Goal: Task Accomplishment & Management: Complete application form

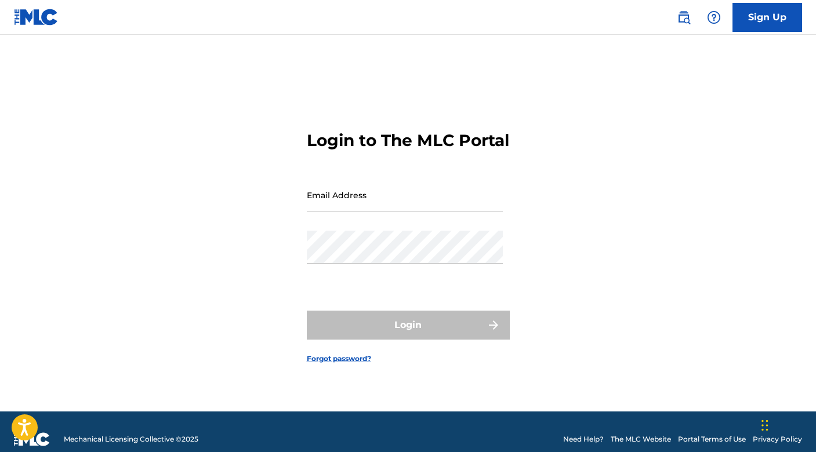
click at [338, 212] on input "Email Address" at bounding box center [405, 195] width 196 height 33
type input "[EMAIL_ADDRESS][DOMAIN_NAME]"
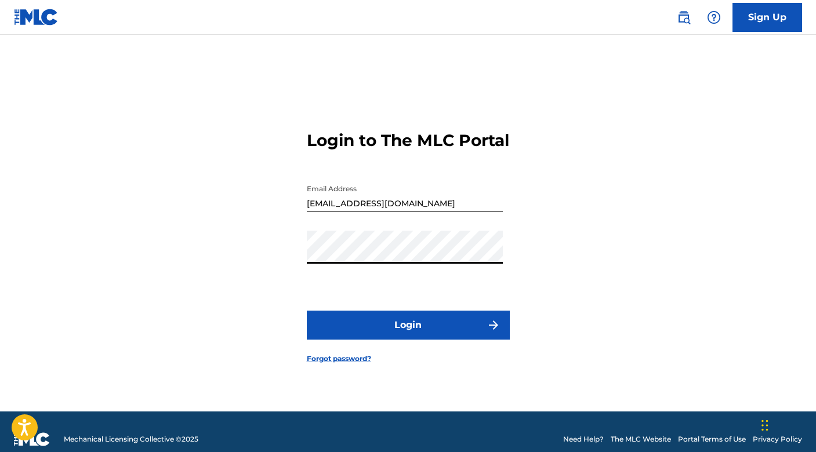
click at [356, 340] on button "Login" at bounding box center [408, 325] width 203 height 29
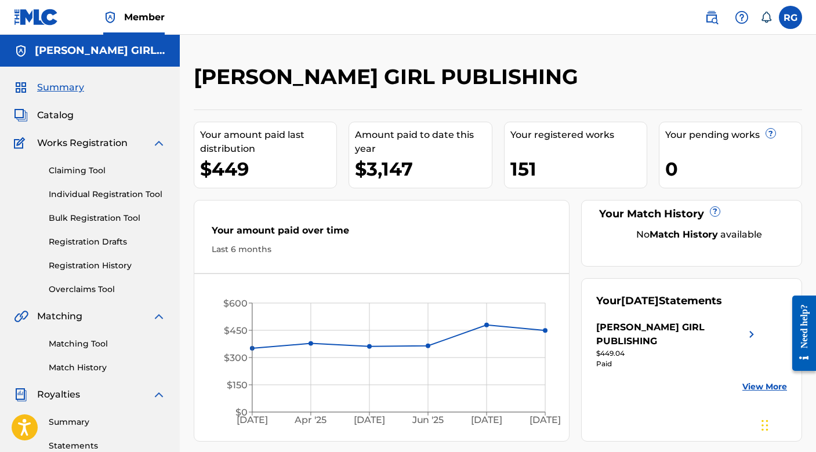
click at [89, 171] on link "Claiming Tool" at bounding box center [107, 171] width 117 height 12
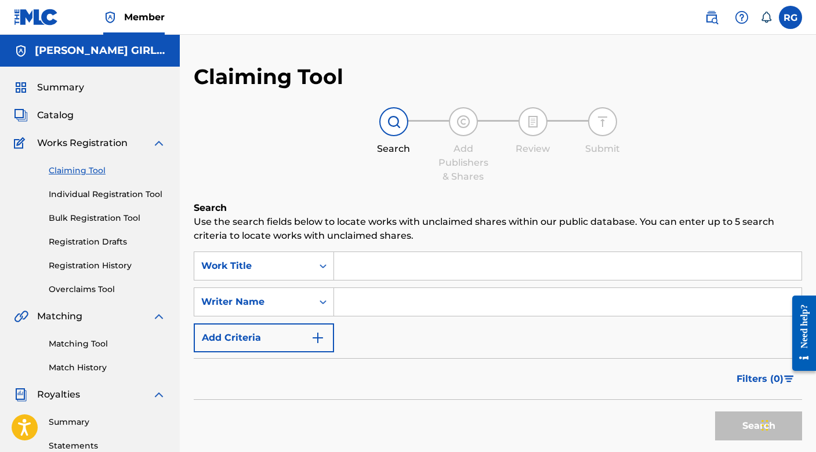
click at [378, 305] on input "Search Form" at bounding box center [568, 302] width 468 height 28
type input "[PERSON_NAME]"
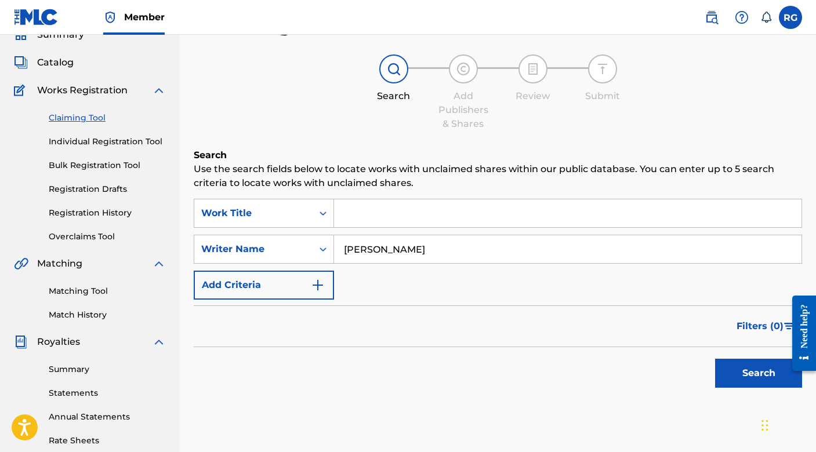
scroll to position [56, 0]
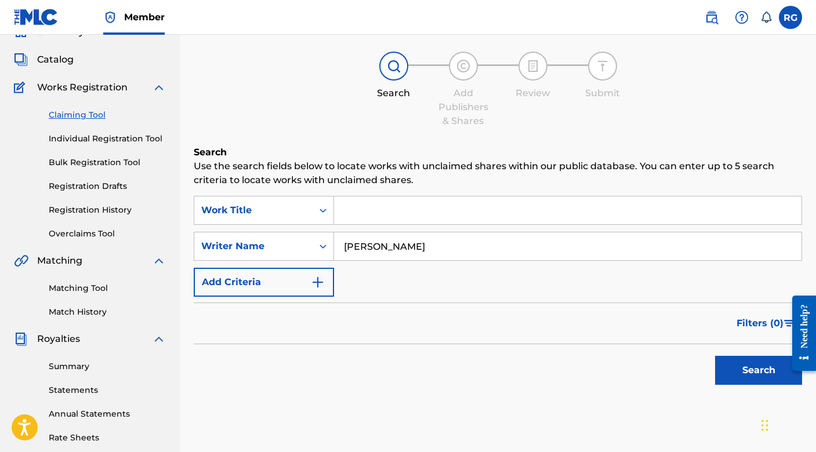
click at [742, 363] on button "Search" at bounding box center [758, 370] width 87 height 29
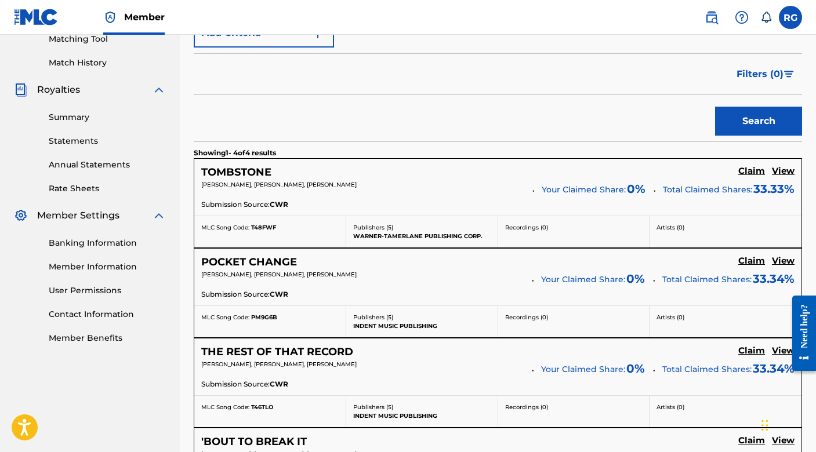
scroll to position [320, 0]
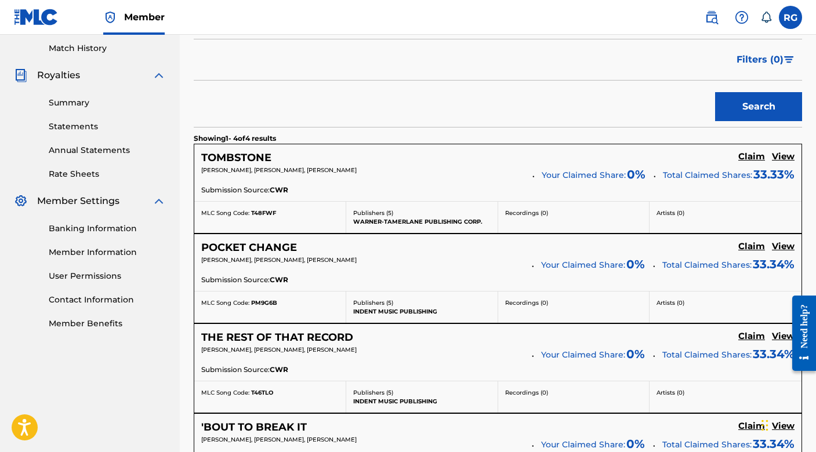
click at [747, 157] on h5 "Claim" at bounding box center [751, 156] width 27 height 11
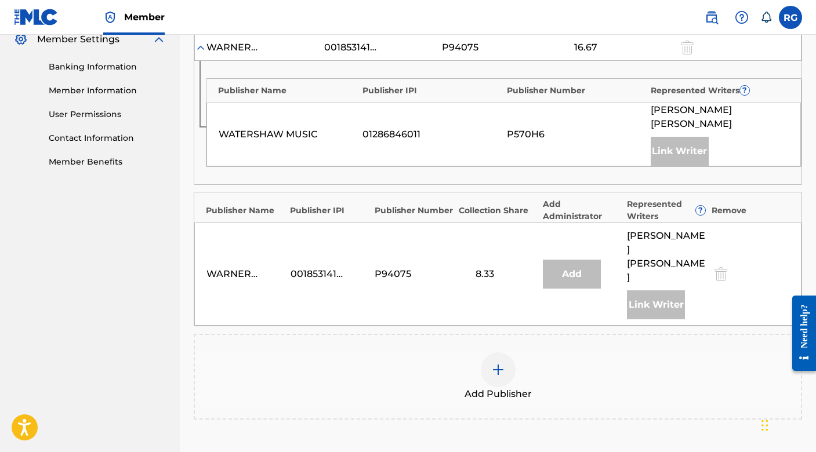
scroll to position [487, 0]
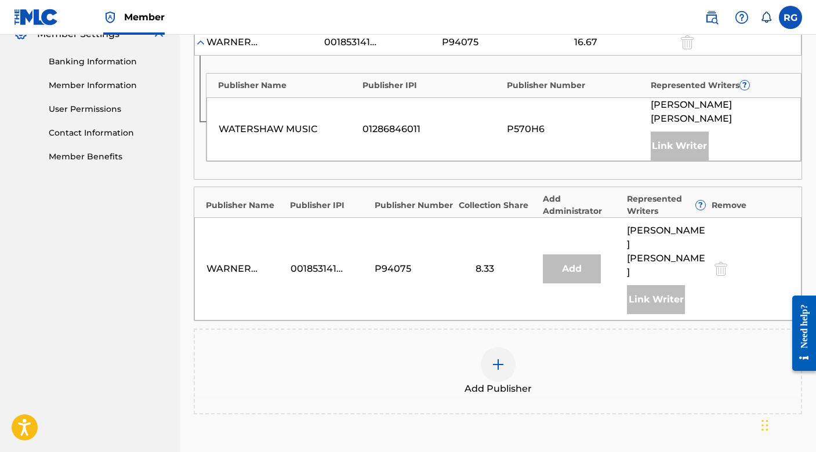
click at [496, 358] on img at bounding box center [498, 365] width 14 height 14
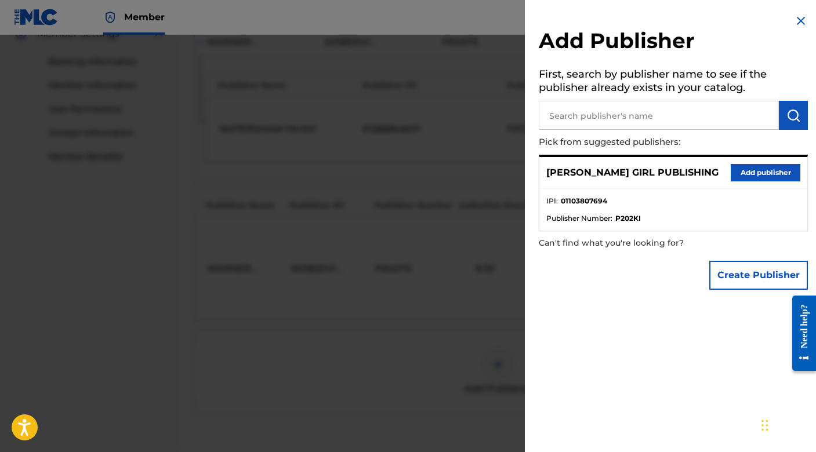
click at [785, 177] on button "Add publisher" at bounding box center [766, 172] width 70 height 17
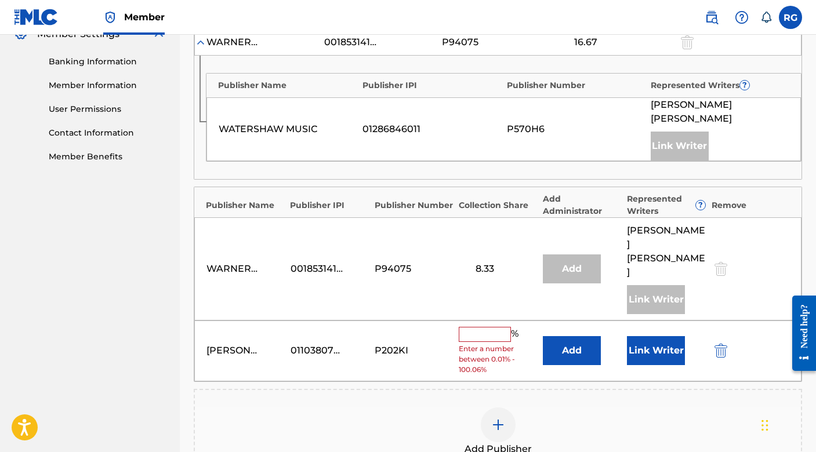
click at [481, 327] on input "text" at bounding box center [485, 334] width 52 height 15
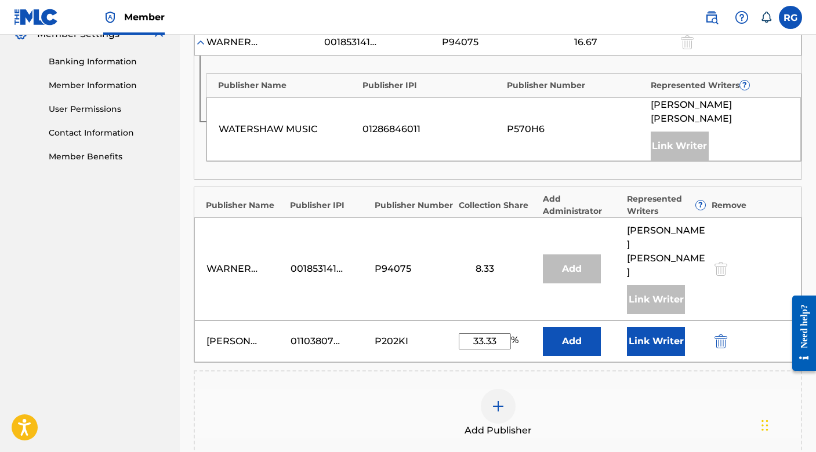
type input "33.33"
click at [653, 327] on button "Link Writer" at bounding box center [656, 341] width 58 height 29
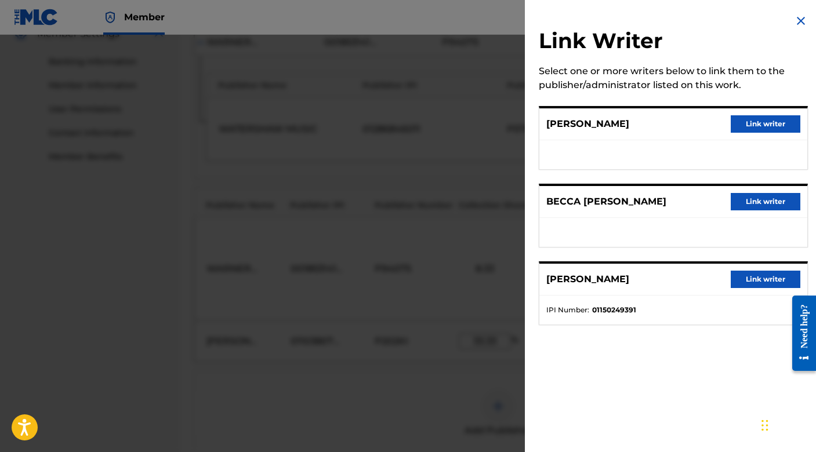
click at [753, 205] on button "Link writer" at bounding box center [766, 201] width 70 height 17
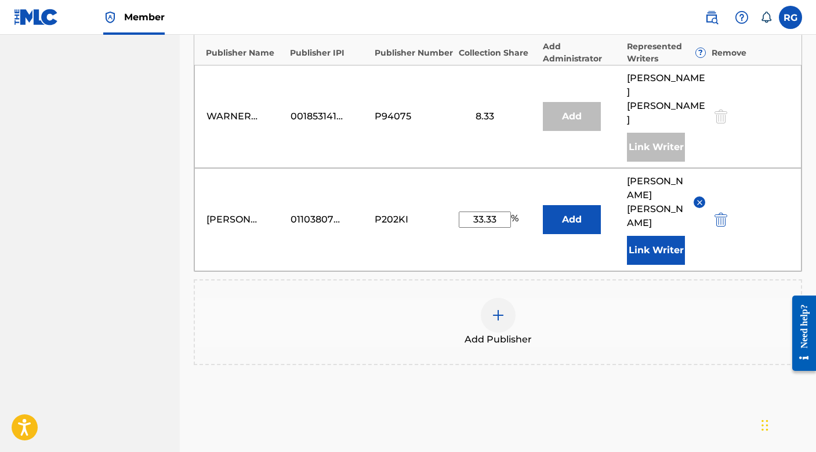
scroll to position [655, 0]
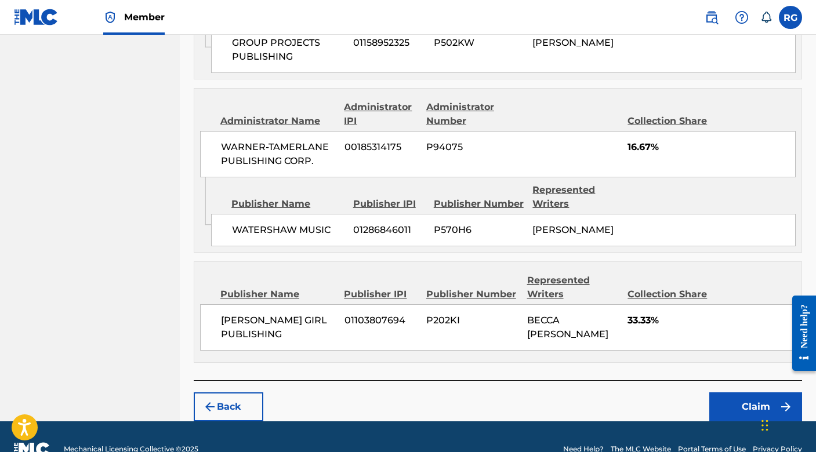
scroll to position [755, 0]
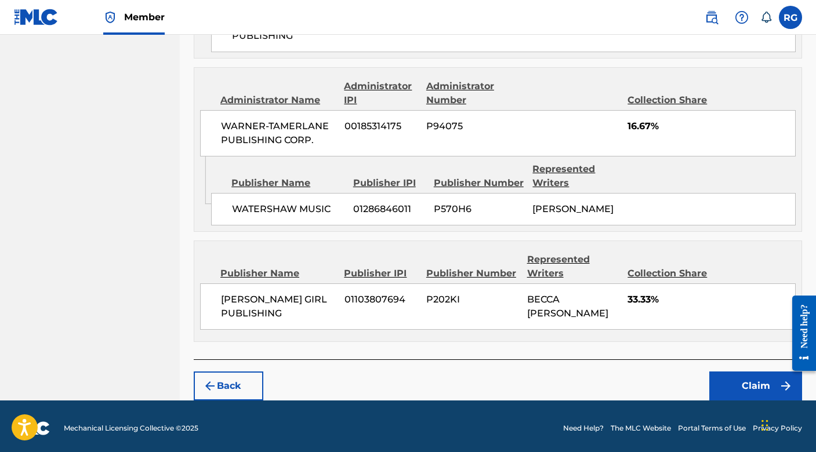
click at [751, 380] on button "Claim" at bounding box center [755, 386] width 93 height 29
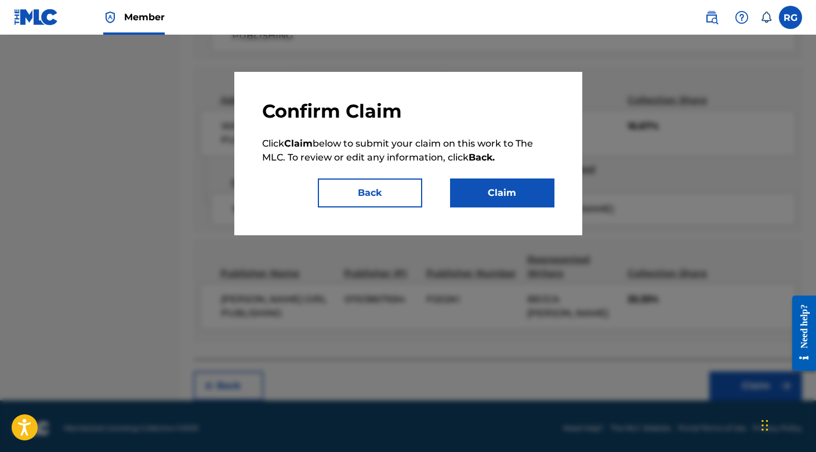
click at [505, 197] on button "Claim" at bounding box center [502, 193] width 104 height 29
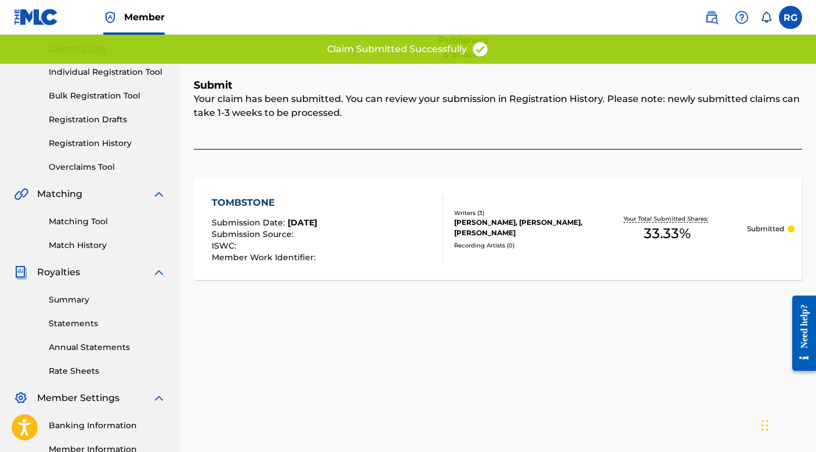
scroll to position [0, 0]
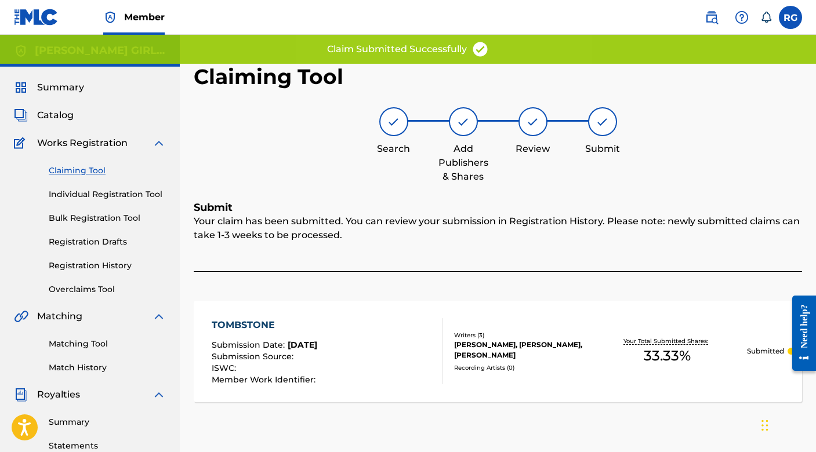
click at [85, 170] on link "Claiming Tool" at bounding box center [107, 171] width 117 height 12
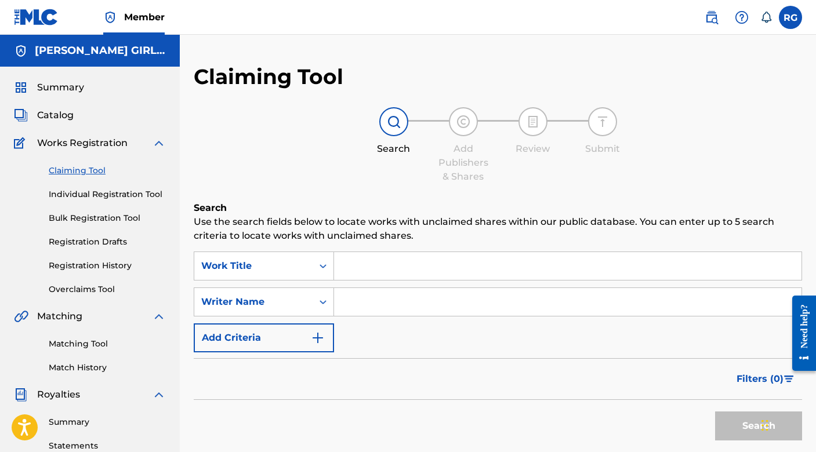
click at [427, 306] on input "Search Form" at bounding box center [568, 302] width 468 height 28
type input "[PERSON_NAME]"
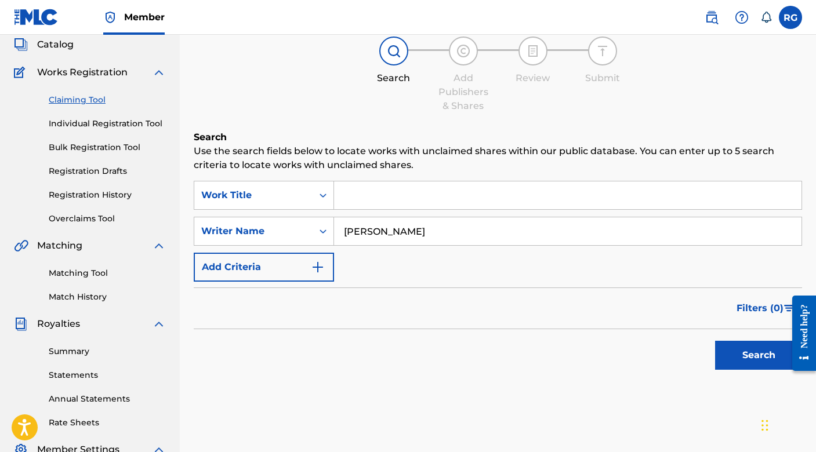
scroll to position [73, 0]
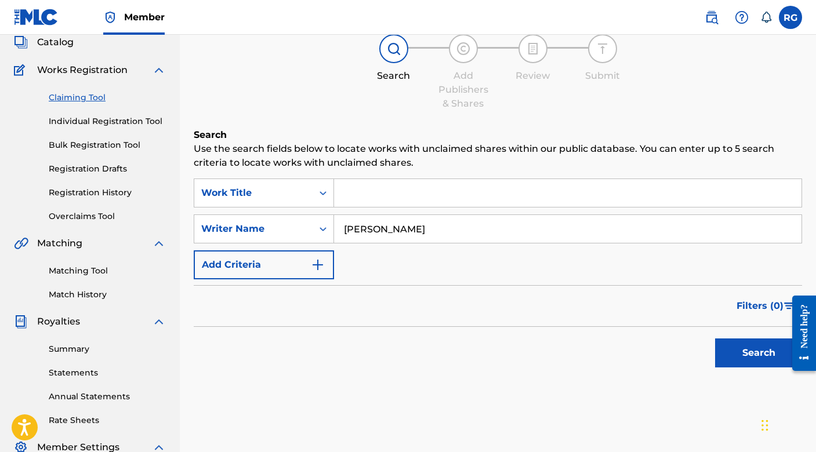
click at [741, 348] on button "Search" at bounding box center [758, 353] width 87 height 29
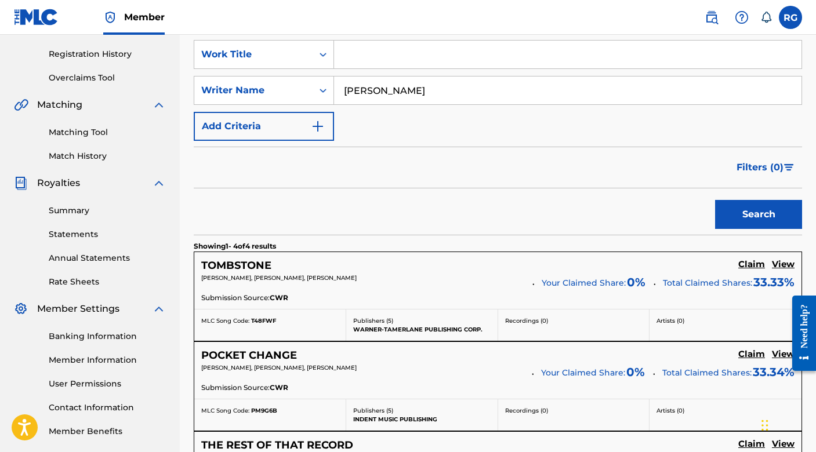
scroll to position [322, 0]
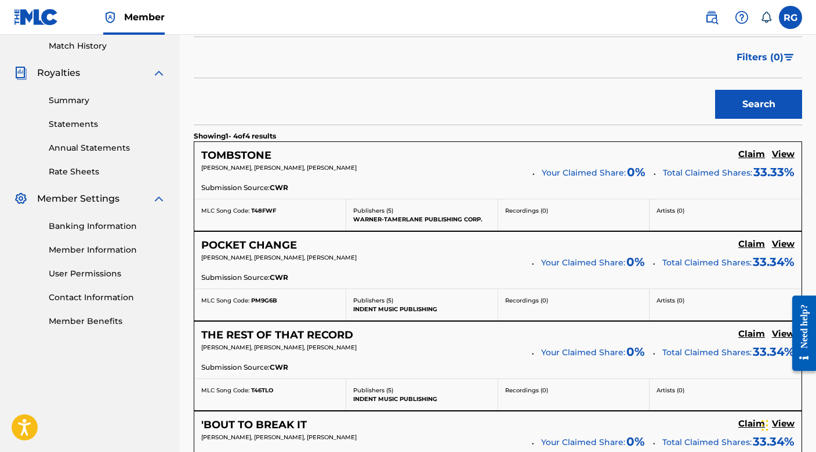
click at [745, 160] on h5 "Claim" at bounding box center [751, 154] width 27 height 11
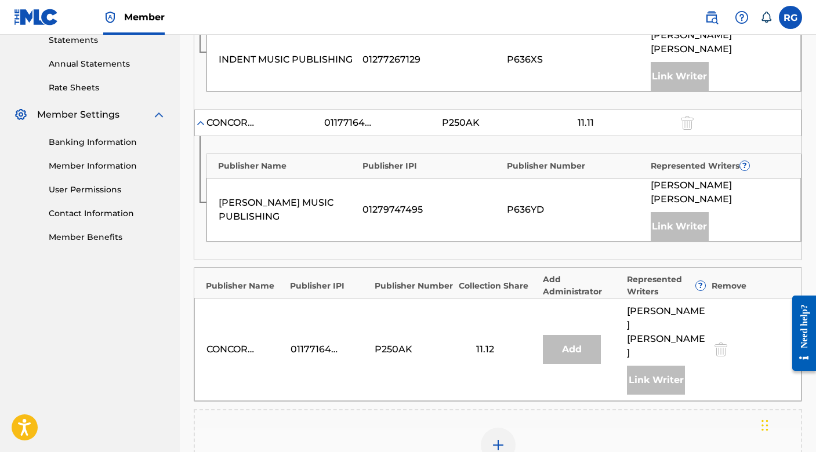
scroll to position [420, 0]
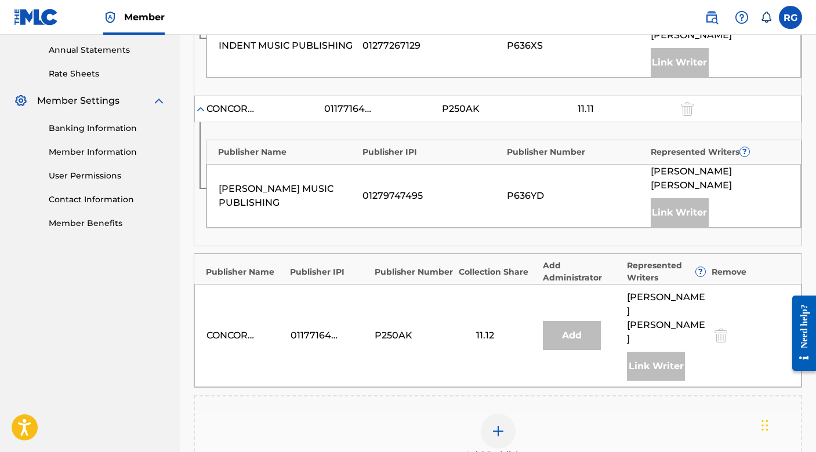
click at [496, 425] on img at bounding box center [498, 432] width 14 height 14
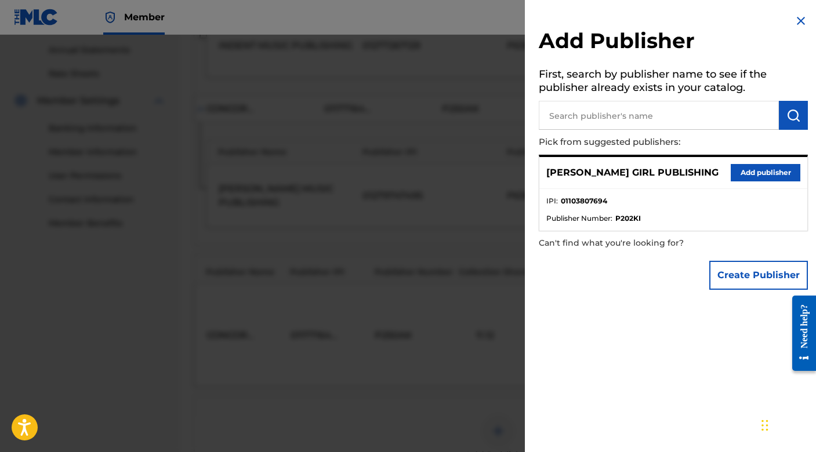
click at [766, 172] on button "Add publisher" at bounding box center [766, 172] width 70 height 17
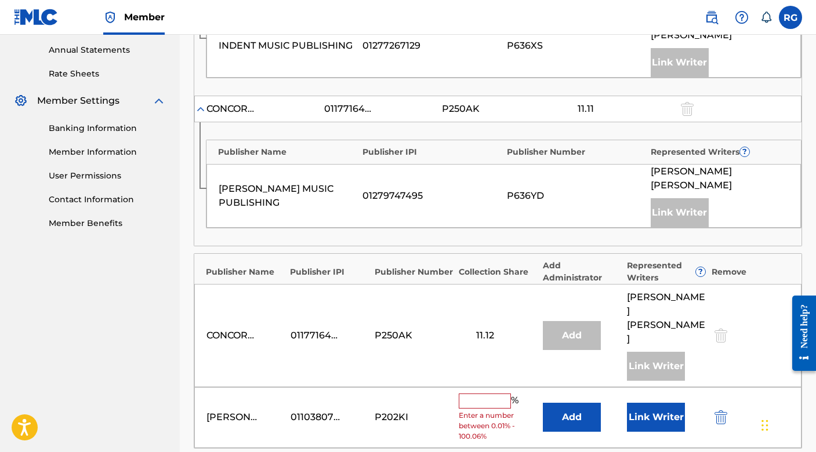
click at [495, 394] on input "text" at bounding box center [485, 401] width 52 height 15
type input "33.33"
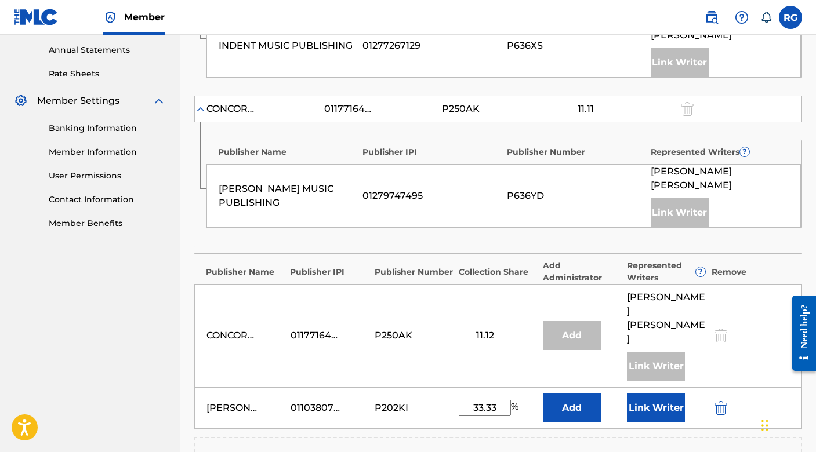
click at [661, 394] on button "Link Writer" at bounding box center [656, 408] width 58 height 29
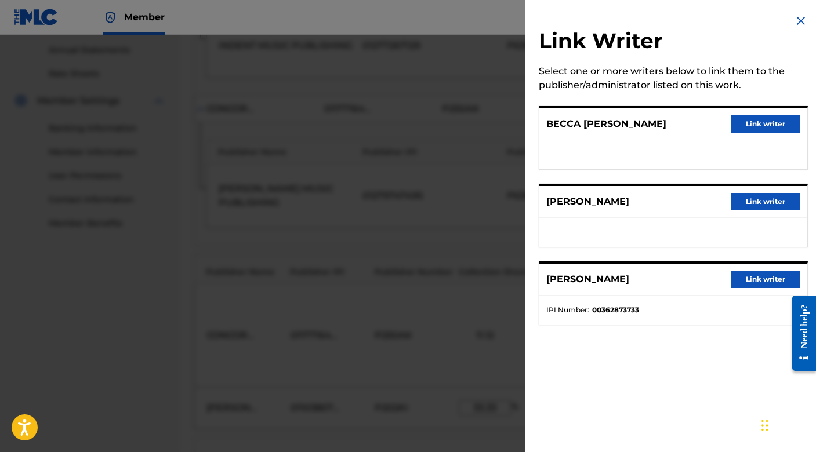
click at [773, 123] on button "Link writer" at bounding box center [766, 123] width 70 height 17
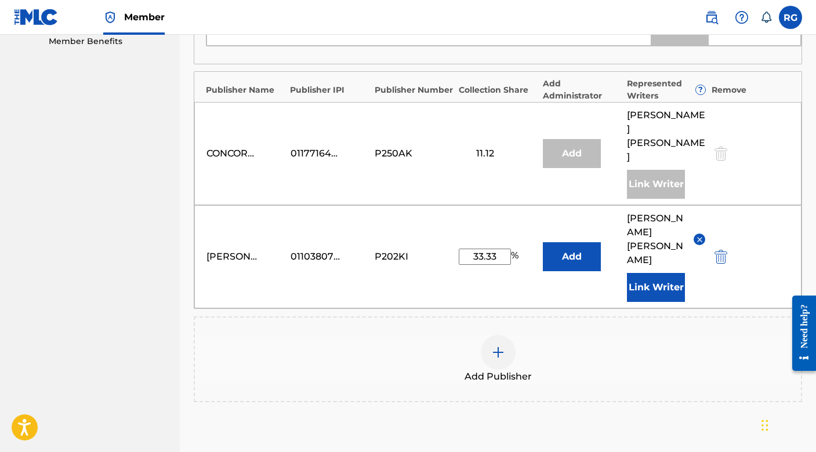
scroll to position [614, 0]
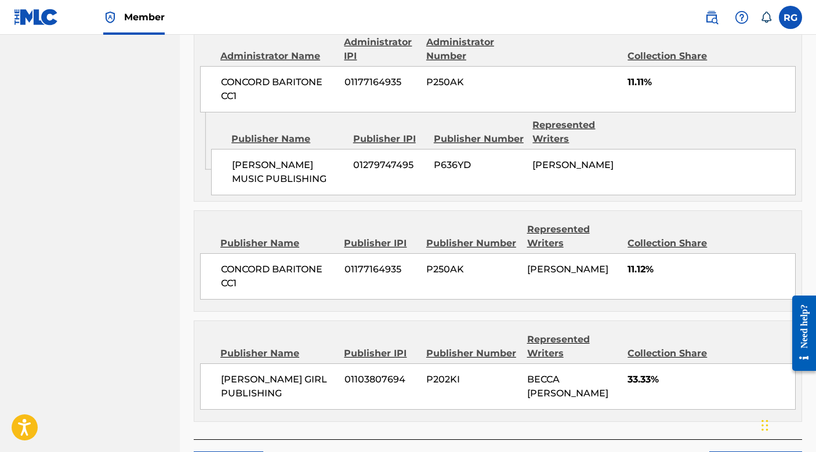
scroll to position [769, 0]
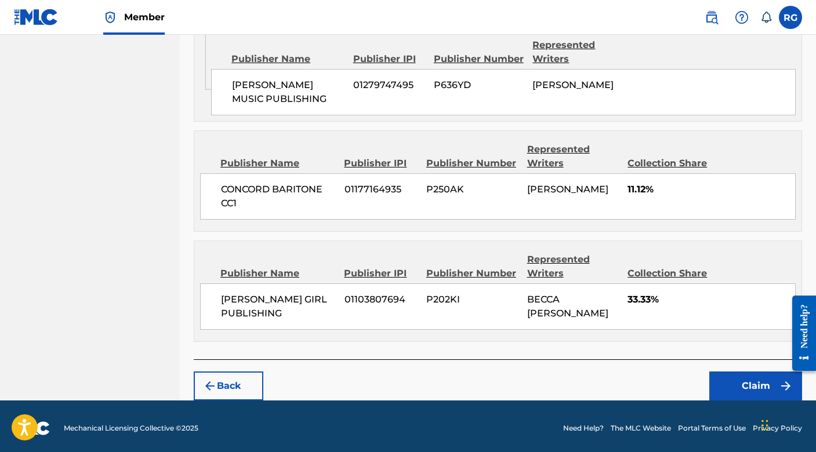
click at [766, 389] on button "Claim" at bounding box center [755, 386] width 93 height 29
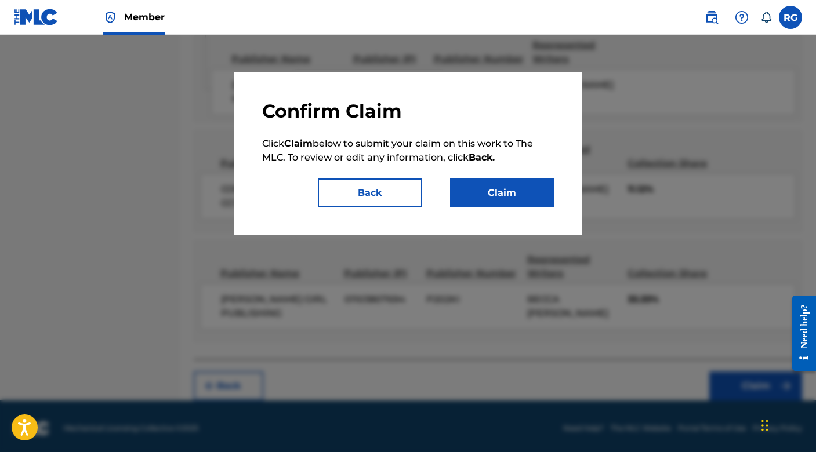
click at [493, 206] on button "Claim" at bounding box center [502, 193] width 104 height 29
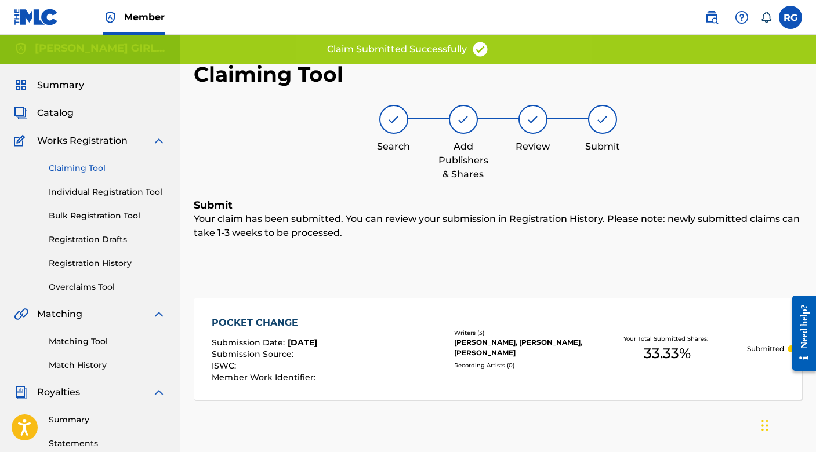
scroll to position [0, 0]
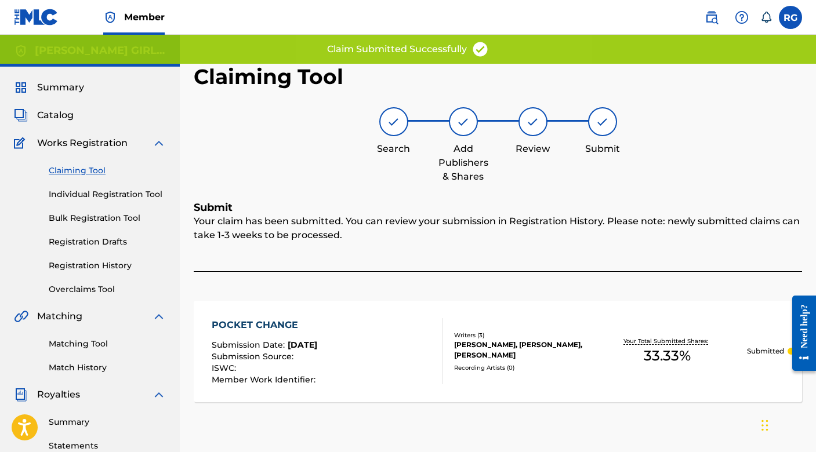
click at [79, 173] on link "Claiming Tool" at bounding box center [107, 171] width 117 height 12
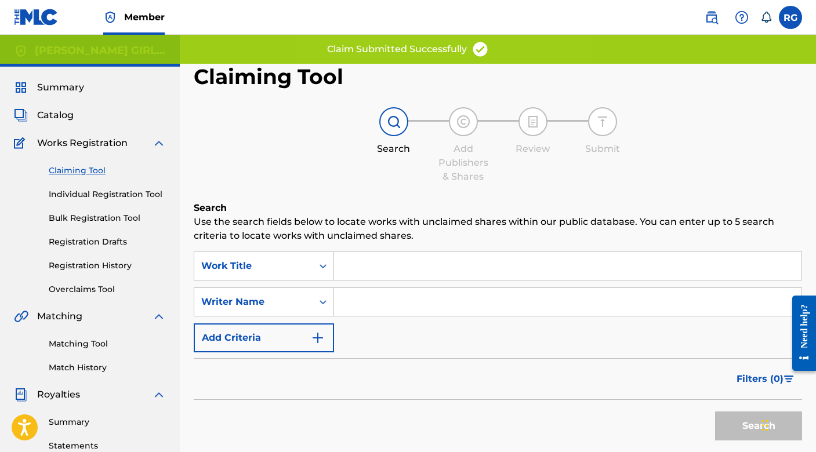
click at [381, 303] on input "Search Form" at bounding box center [568, 302] width 468 height 28
type input "[PERSON_NAME]"
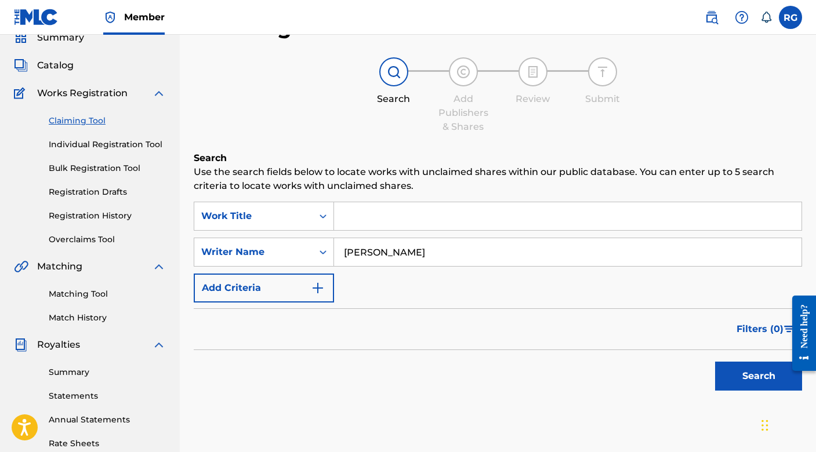
scroll to position [52, 0]
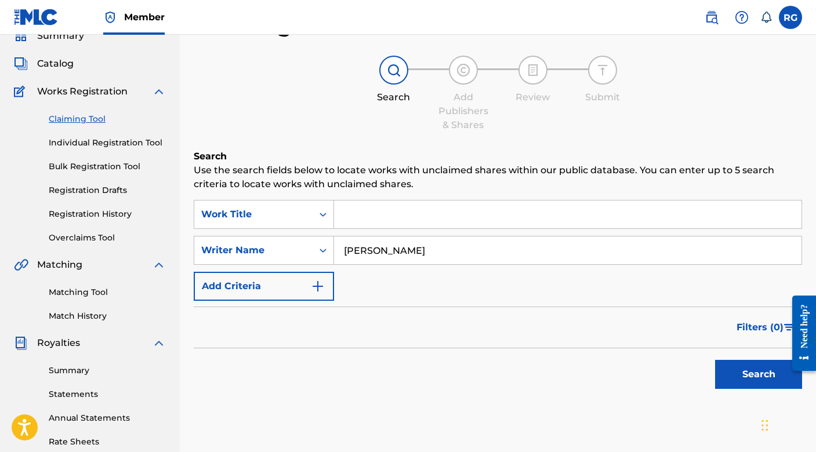
click at [723, 369] on button "Search" at bounding box center [758, 374] width 87 height 29
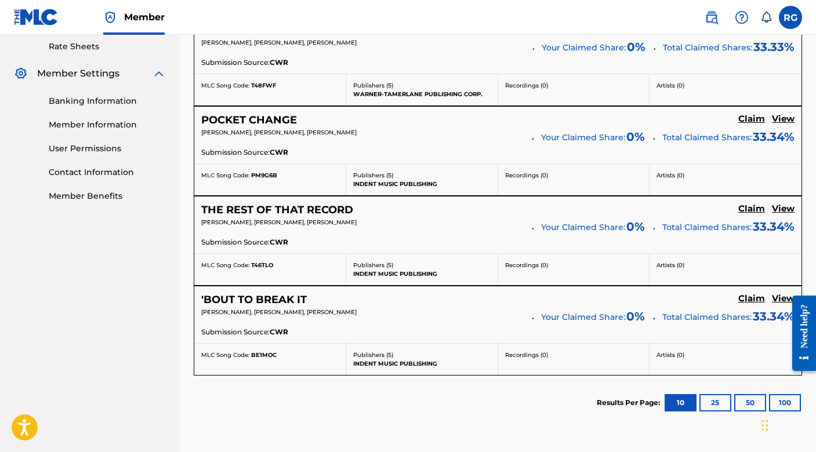
scroll to position [449, 0]
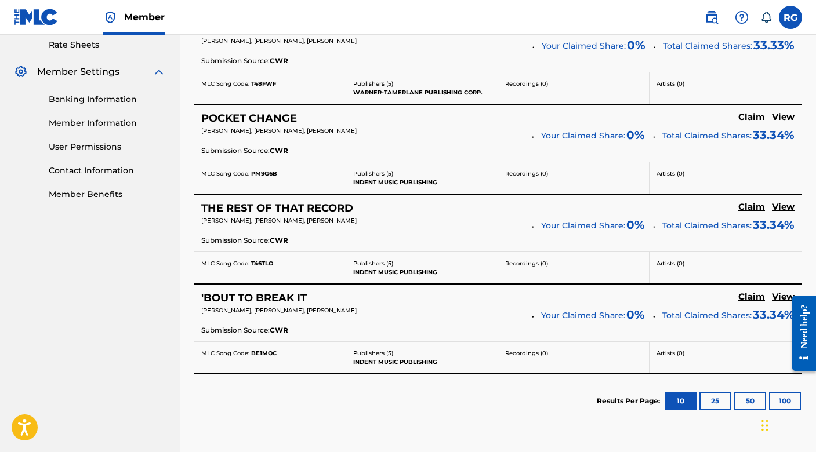
click at [752, 33] on h5 "Claim" at bounding box center [751, 27] width 27 height 11
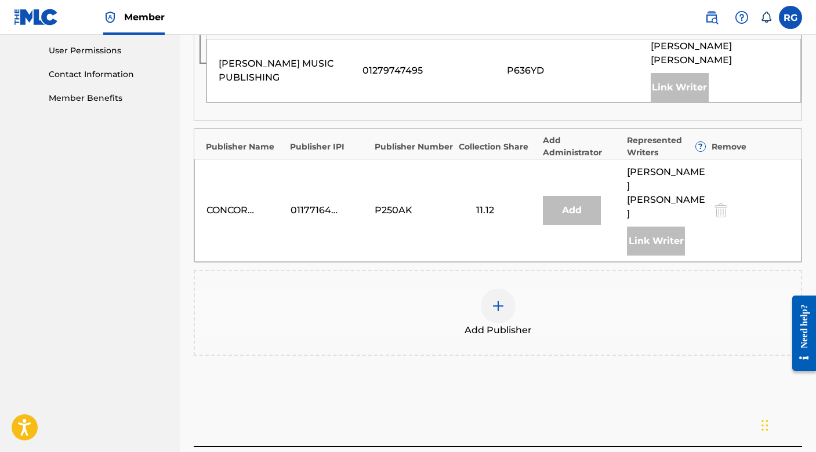
scroll to position [566, 0]
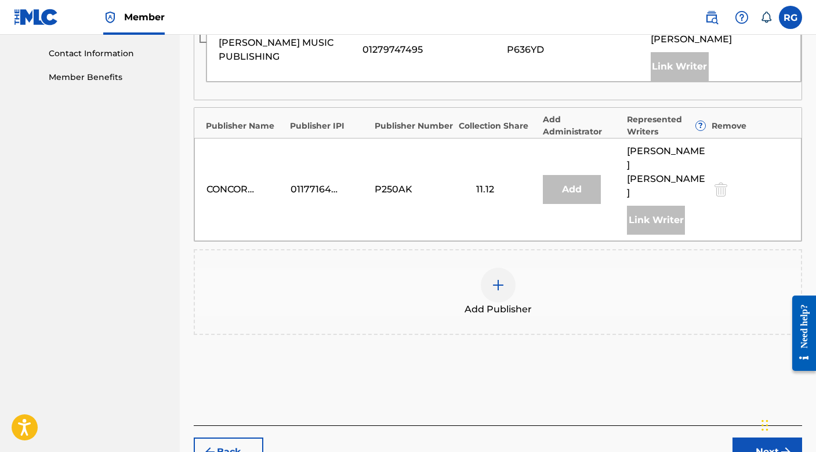
click at [502, 278] on img at bounding box center [498, 285] width 14 height 14
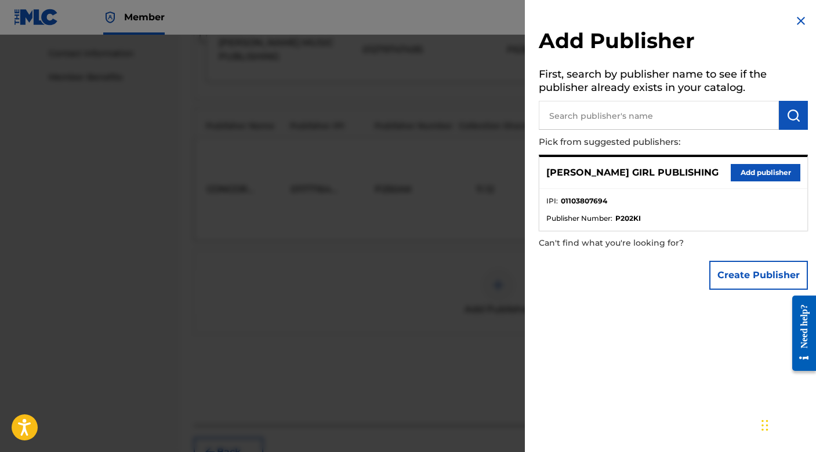
click at [762, 173] on button "Add publisher" at bounding box center [766, 172] width 70 height 17
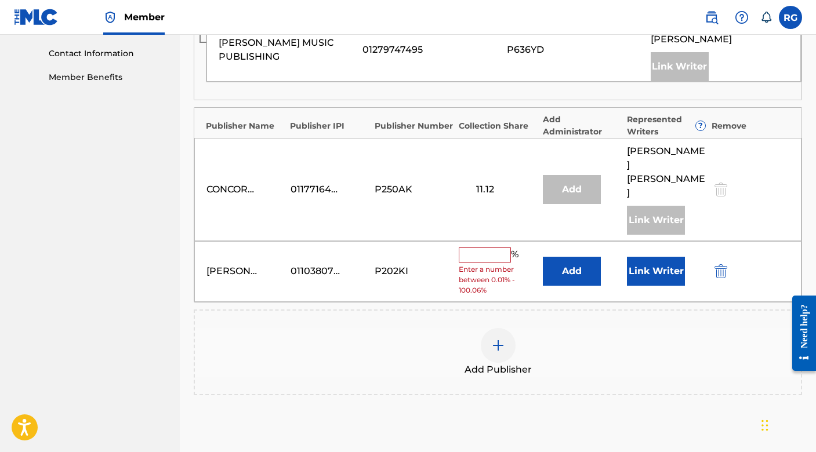
click at [476, 248] on input "text" at bounding box center [485, 255] width 52 height 15
type input "33.33"
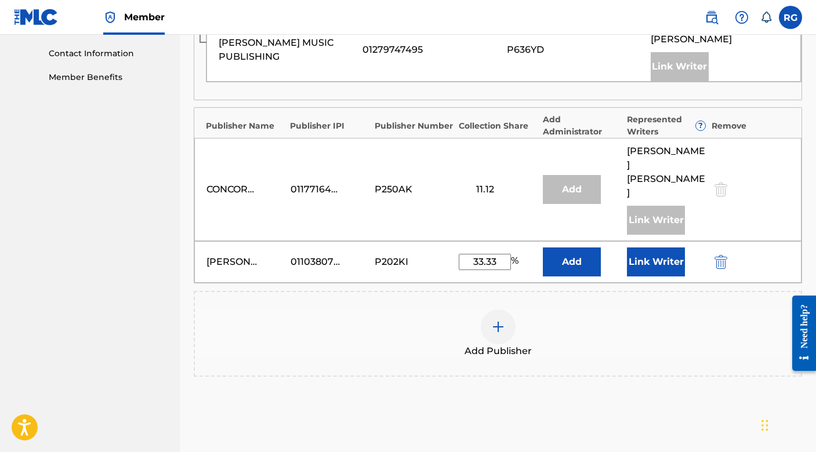
click at [665, 248] on button "Link Writer" at bounding box center [656, 262] width 58 height 29
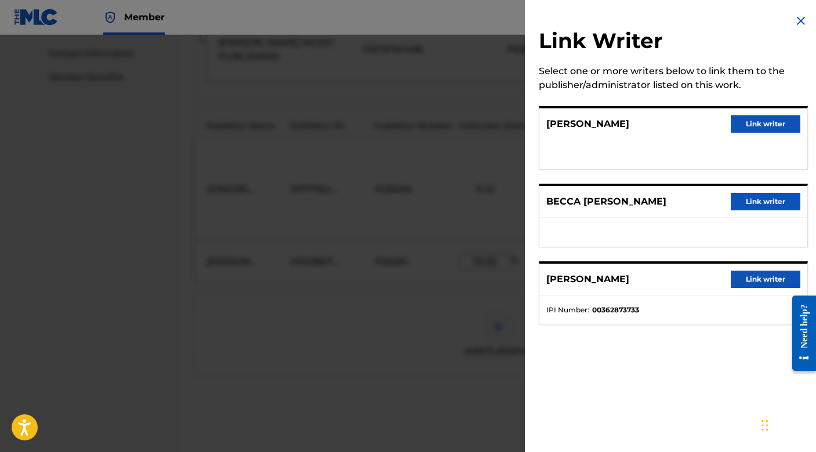
click at [759, 200] on button "Link writer" at bounding box center [766, 201] width 70 height 17
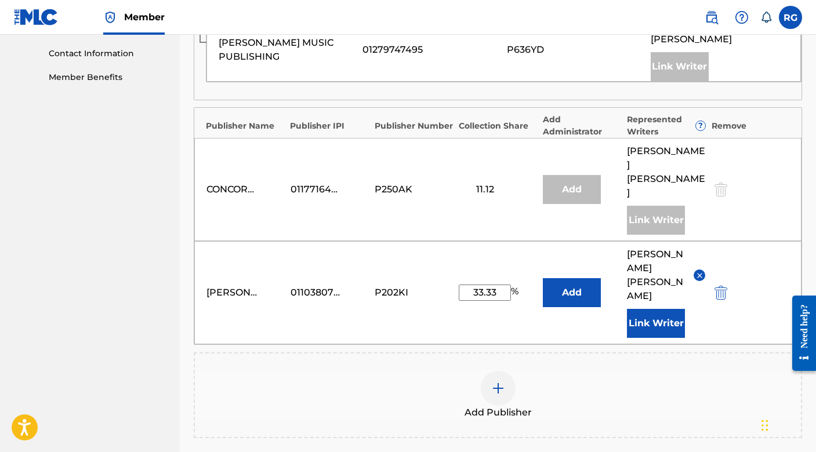
scroll to position [642, 0]
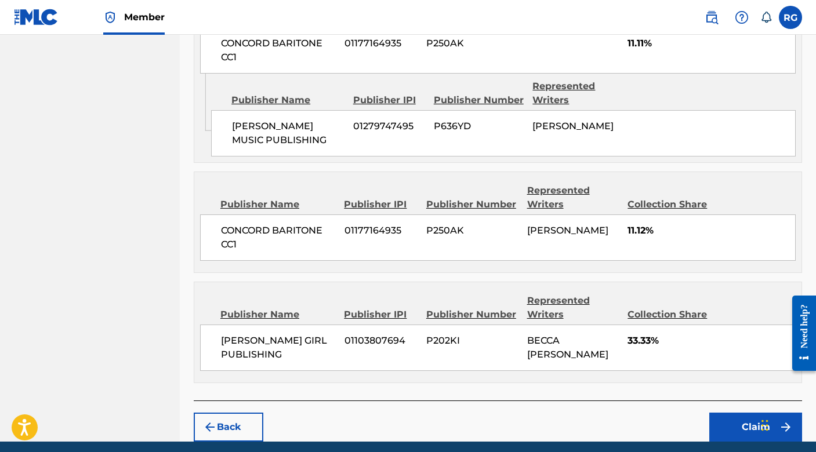
scroll to position [757, 0]
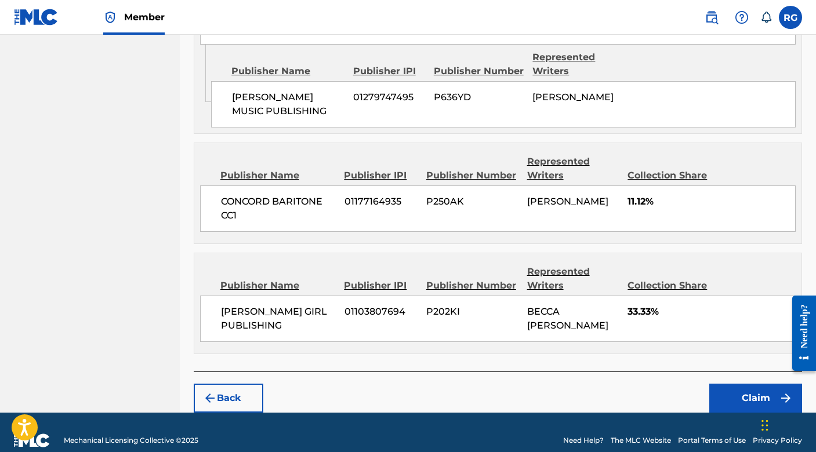
click at [733, 396] on button "Claim" at bounding box center [755, 398] width 93 height 29
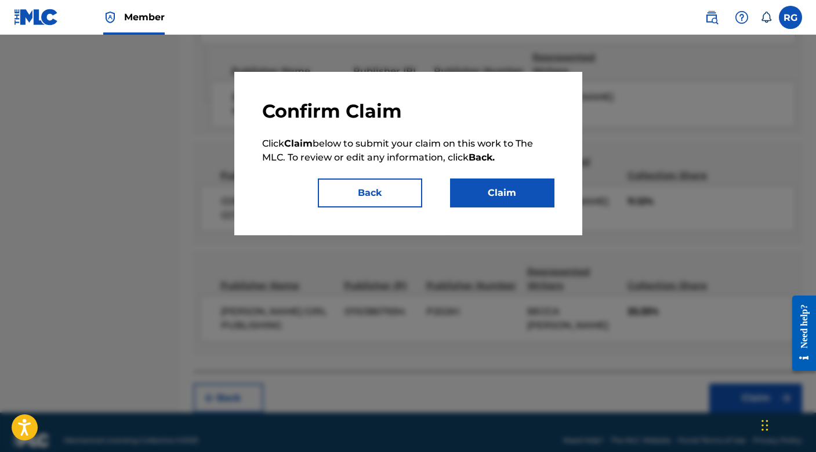
click at [474, 184] on button "Claim" at bounding box center [502, 193] width 104 height 29
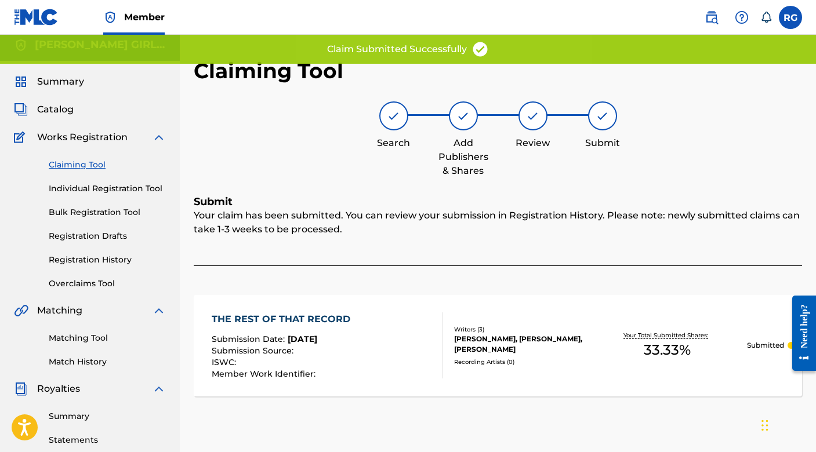
scroll to position [0, 0]
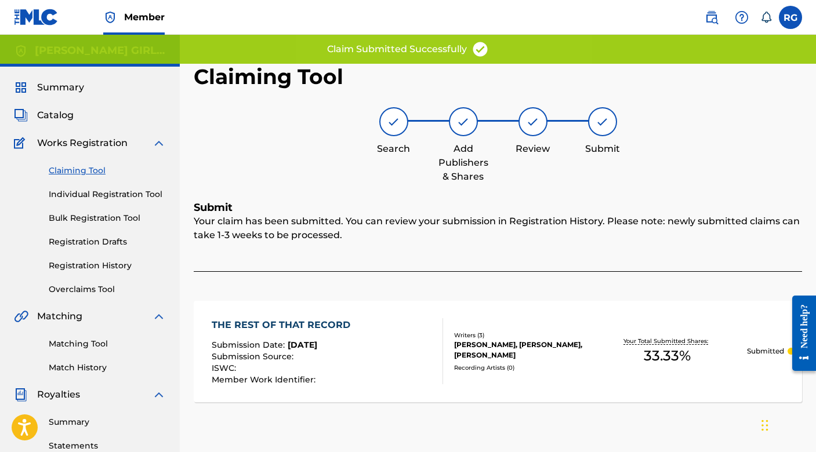
click at [87, 171] on link "Claiming Tool" at bounding box center [107, 171] width 117 height 12
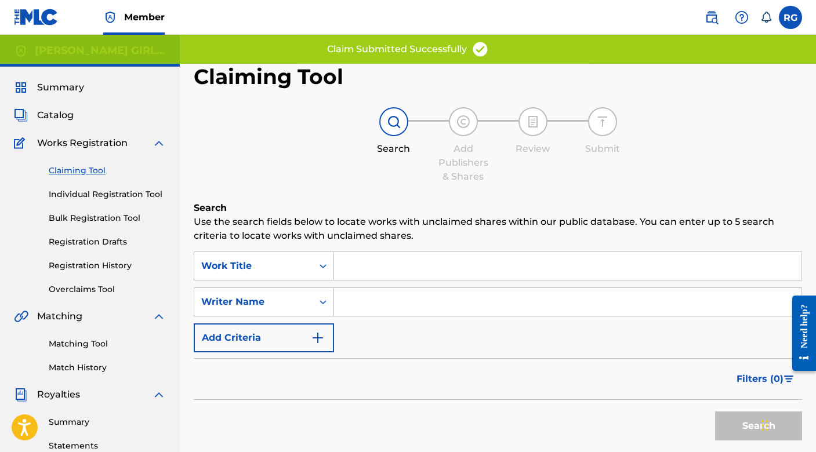
click at [400, 307] on input "Search Form" at bounding box center [568, 302] width 468 height 28
type input "[PERSON_NAME]"
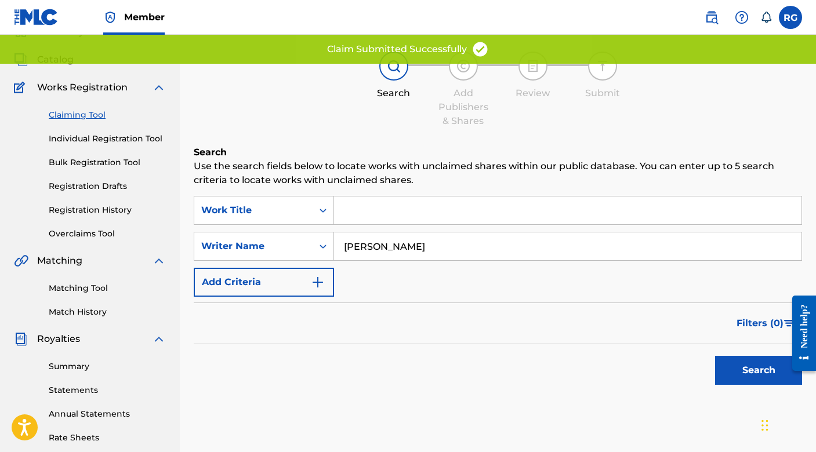
scroll to position [63, 0]
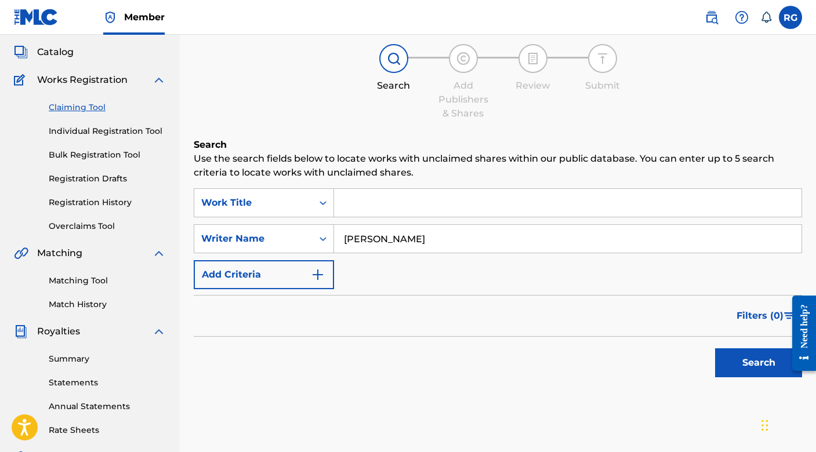
click at [740, 376] on button "Search" at bounding box center [758, 363] width 87 height 29
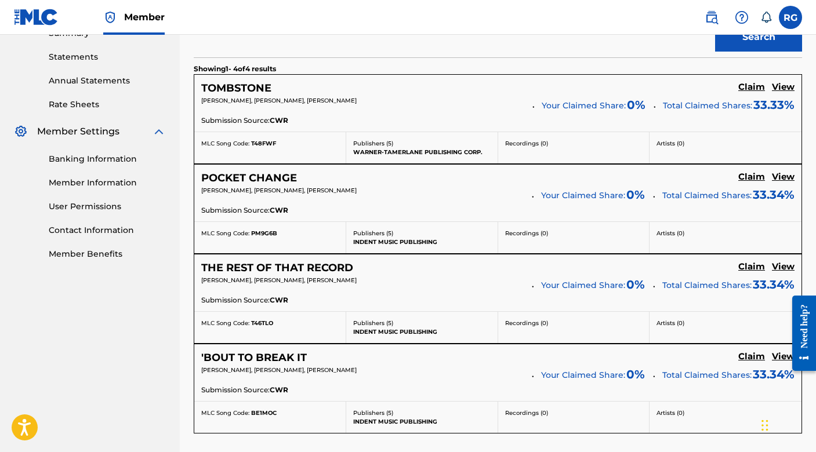
scroll to position [409, 0]
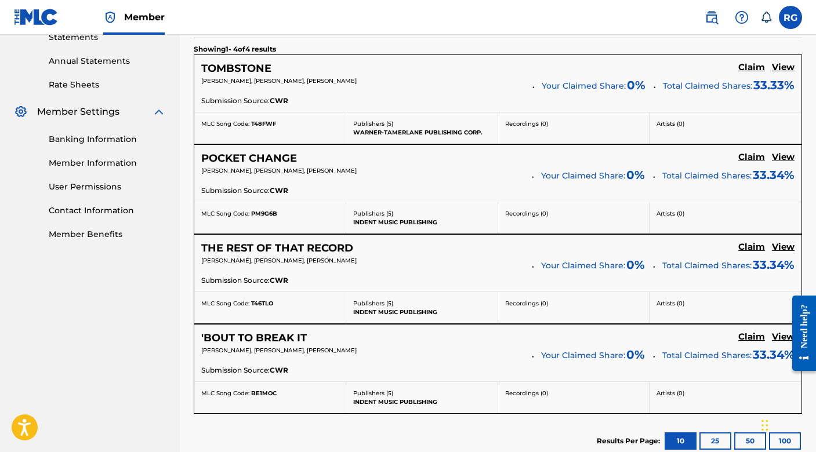
click at [756, 73] on h5 "Claim" at bounding box center [751, 67] width 27 height 11
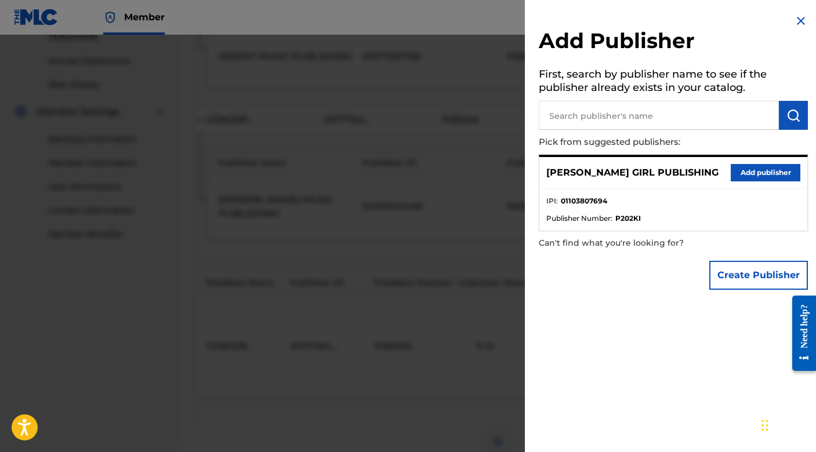
click at [762, 169] on button "Add publisher" at bounding box center [766, 172] width 70 height 17
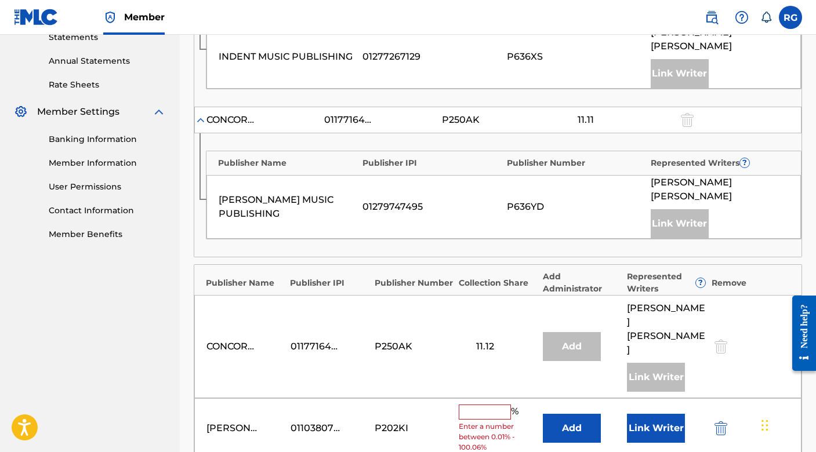
click at [496, 405] on input "text" at bounding box center [485, 412] width 52 height 15
type input "33.33"
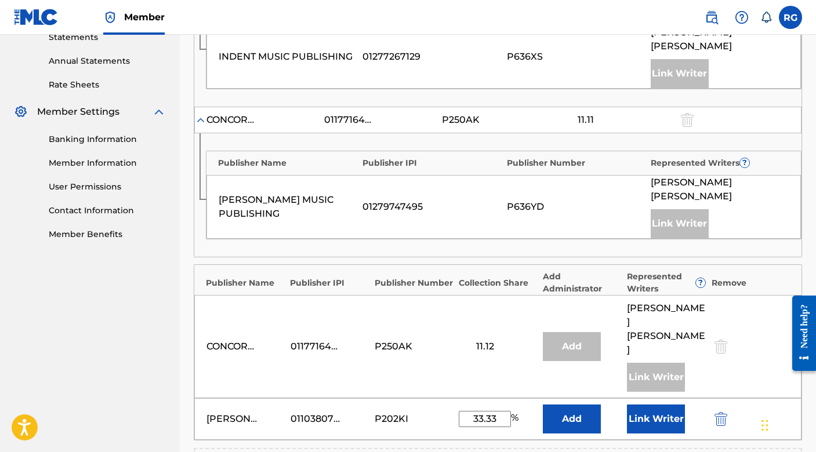
click at [650, 405] on button "Link Writer" at bounding box center [656, 419] width 58 height 29
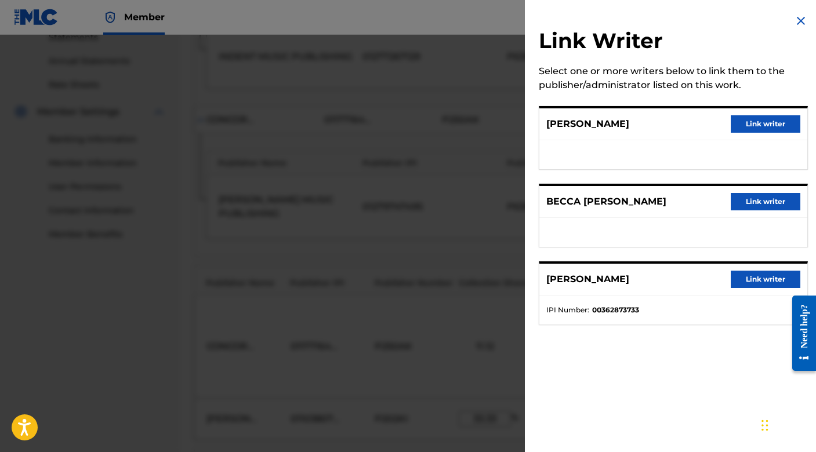
click at [749, 201] on button "Link writer" at bounding box center [766, 201] width 70 height 17
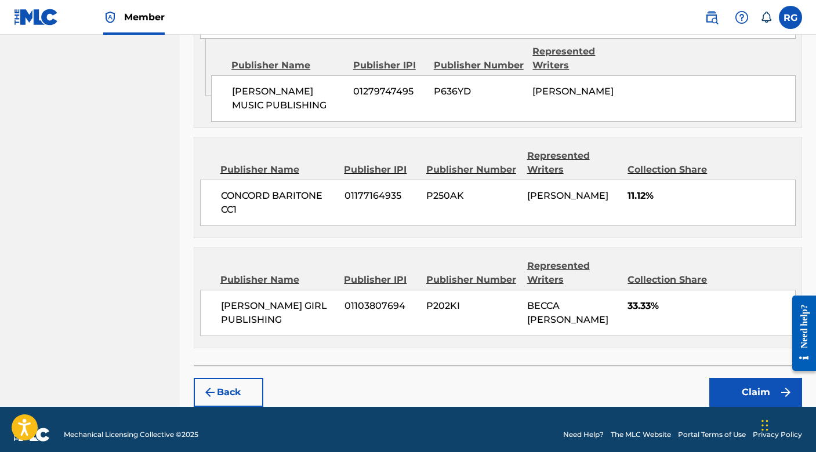
scroll to position [769, 0]
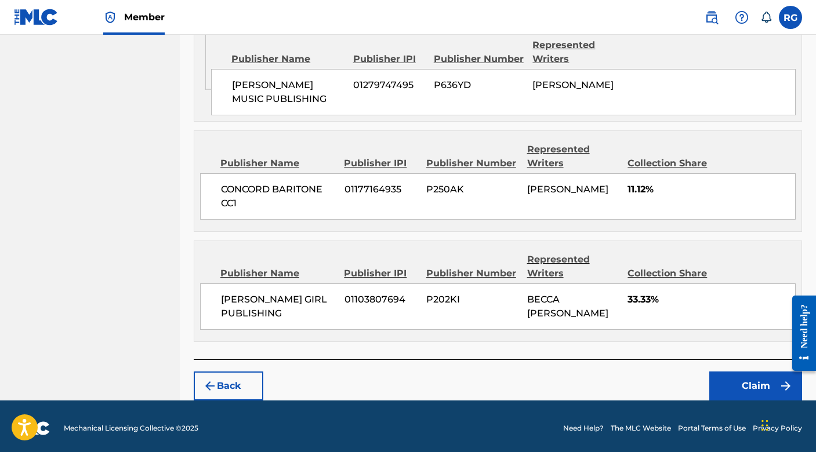
click at [731, 374] on button "Claim" at bounding box center [755, 386] width 93 height 29
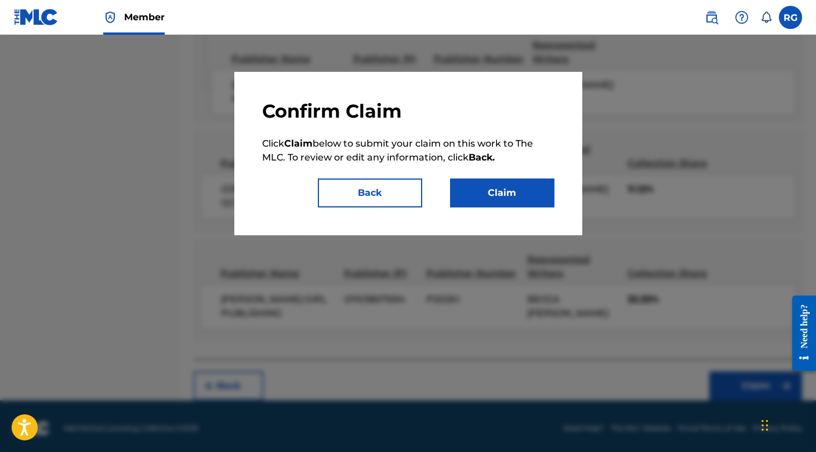
click at [462, 191] on button "Claim" at bounding box center [502, 193] width 104 height 29
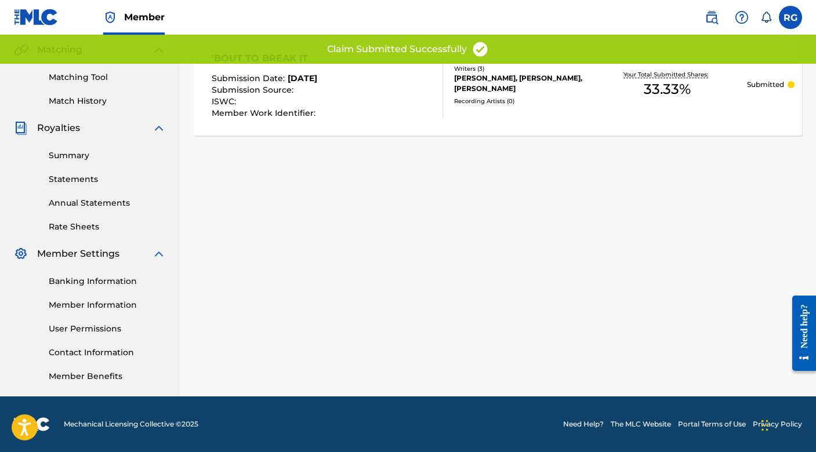
scroll to position [0, 0]
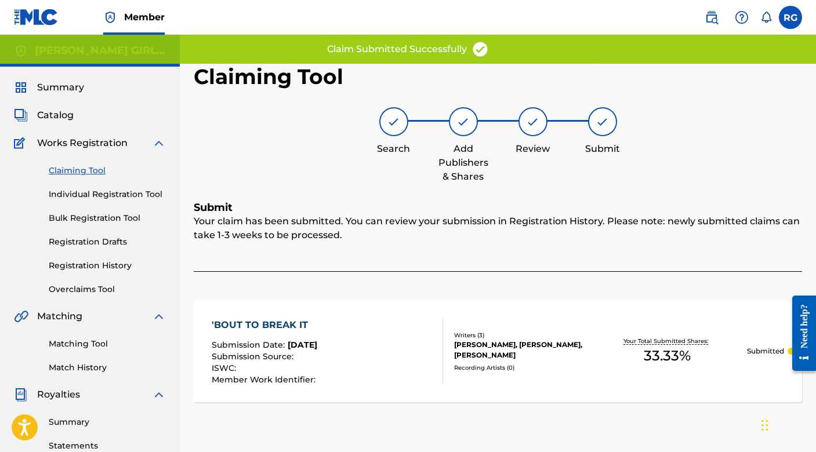
click at [78, 173] on link "Claiming Tool" at bounding box center [107, 171] width 117 height 12
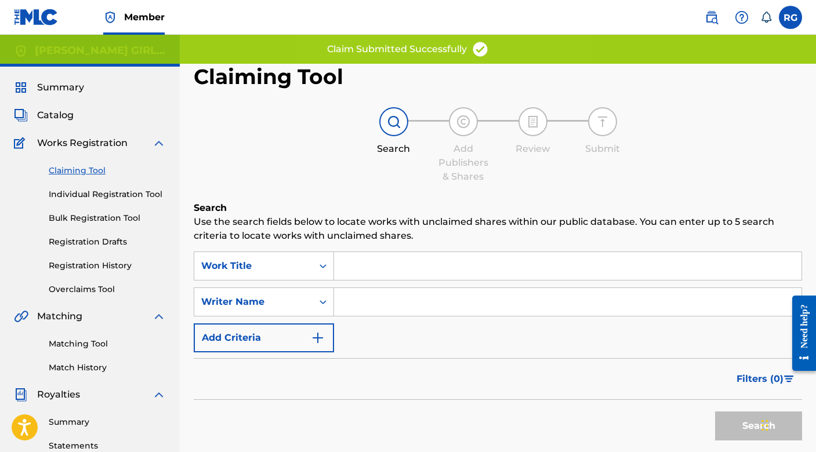
click at [364, 293] on input "Search Form" at bounding box center [568, 302] width 468 height 28
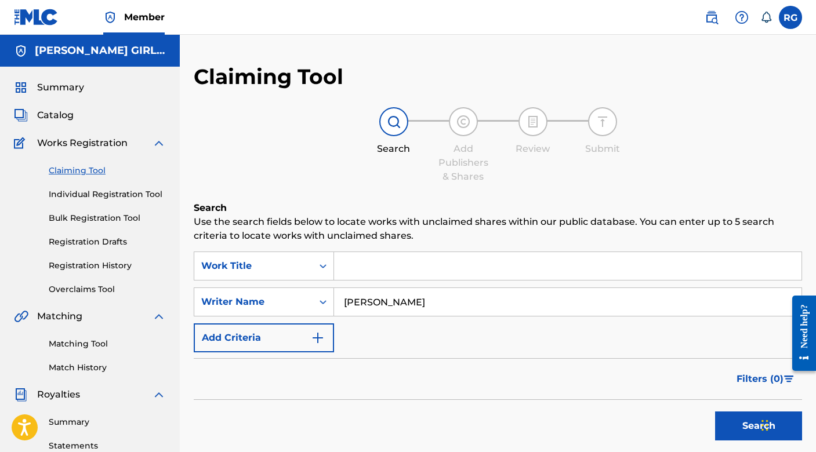
click at [396, 305] on input "[PERSON_NAME]" at bounding box center [568, 302] width 468 height 28
click at [744, 422] on button "Search" at bounding box center [758, 426] width 87 height 29
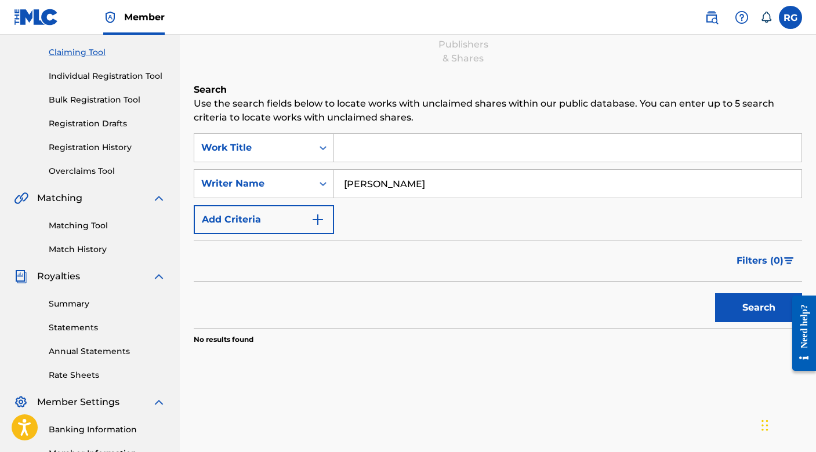
scroll to position [141, 0]
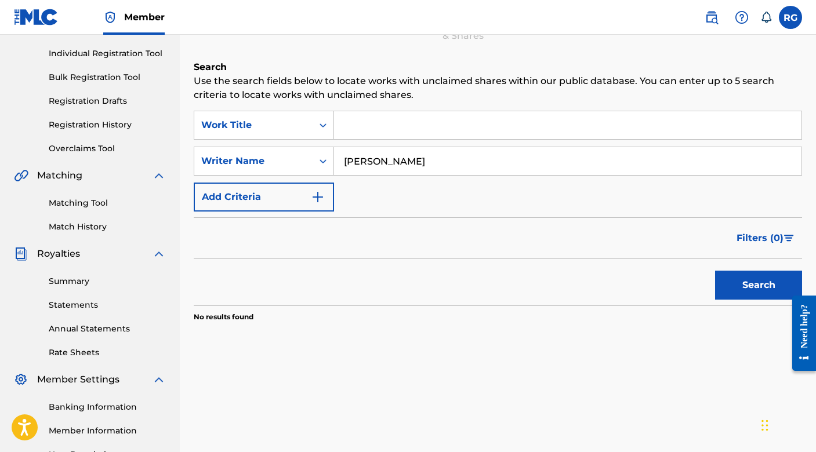
click at [425, 166] on input "[PERSON_NAME]" at bounding box center [568, 161] width 468 height 28
click at [715, 271] on button "Search" at bounding box center [758, 285] width 87 height 29
click at [449, 155] on input "[PERSON_NAME]" at bounding box center [568, 161] width 468 height 28
click at [715, 271] on button "Search" at bounding box center [758, 285] width 87 height 29
click at [392, 162] on input "[PERSON_NAME]" at bounding box center [568, 161] width 468 height 28
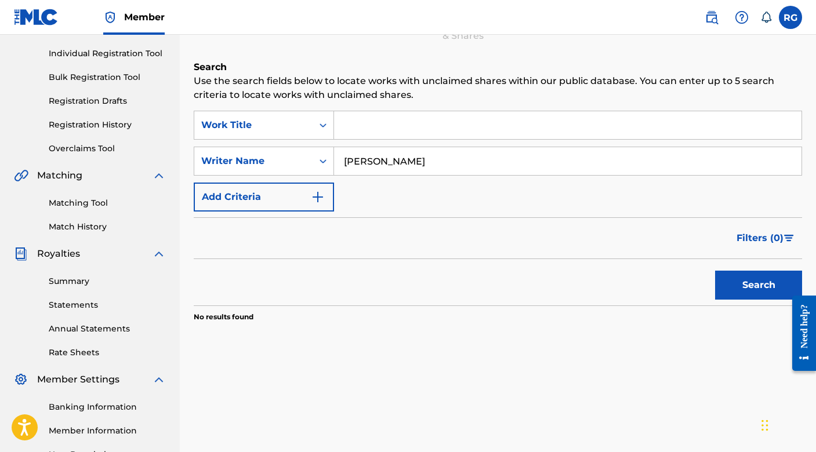
click at [715, 271] on button "Search" at bounding box center [758, 285] width 87 height 29
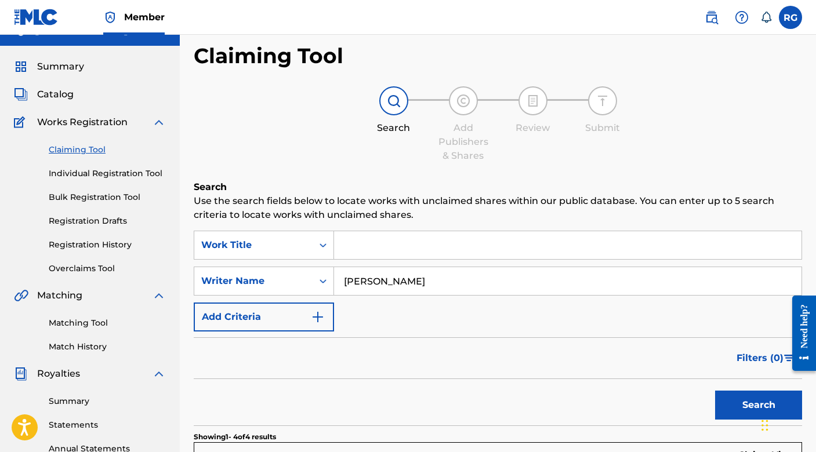
scroll to position [19, 0]
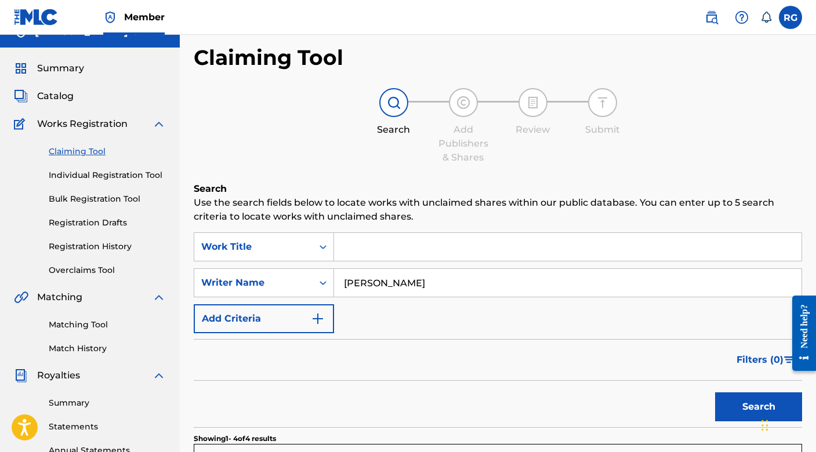
click at [411, 282] on input "[PERSON_NAME]" at bounding box center [568, 283] width 468 height 28
type input "[PERSON_NAME]"
click at [715, 393] on button "Search" at bounding box center [758, 407] width 87 height 29
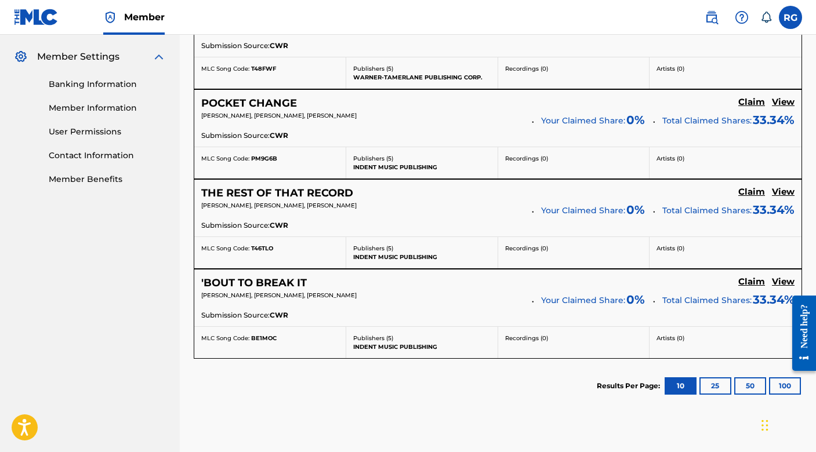
scroll to position [0, 0]
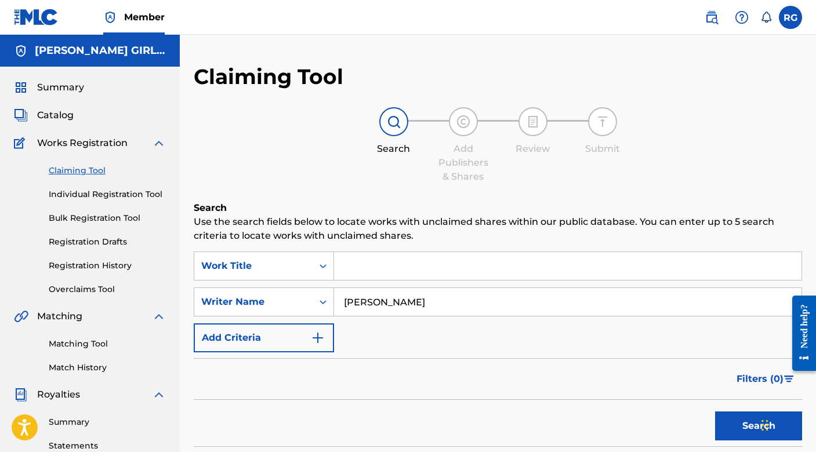
click at [56, 113] on span "Catalog" at bounding box center [55, 115] width 37 height 14
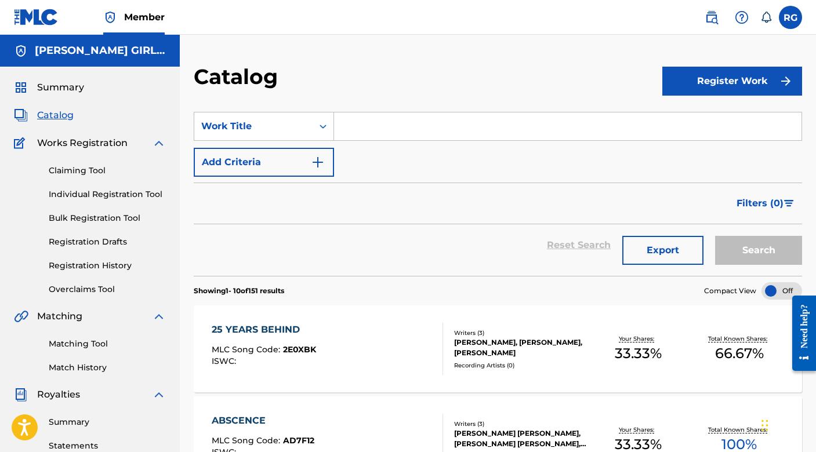
click at [794, 18] on label at bounding box center [790, 17] width 23 height 23
click at [791, 17] on input "RG [PERSON_NAME] [EMAIL_ADDRESS][DOMAIN_NAME] Notification Preferences Profile …" at bounding box center [791, 17] width 0 height 0
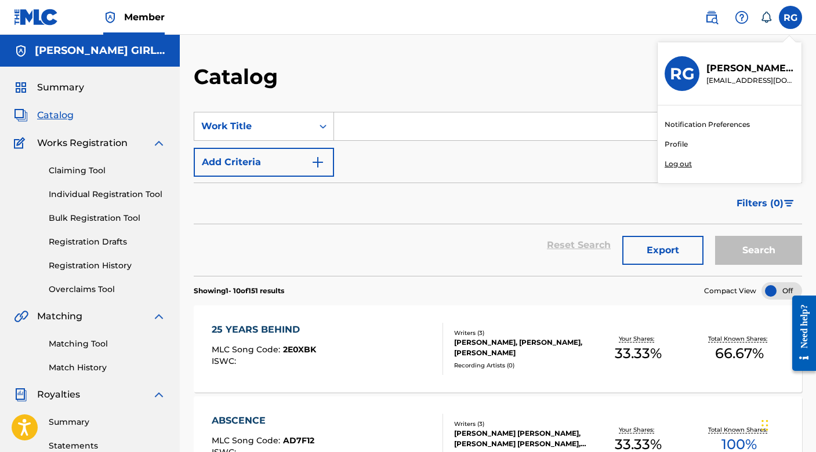
click at [675, 167] on p "Log out" at bounding box center [678, 164] width 27 height 10
click at [791, 17] on input "RG [PERSON_NAME] [EMAIL_ADDRESS][DOMAIN_NAME] Notification Preferences Profile …" at bounding box center [791, 17] width 0 height 0
